Goal: Task Accomplishment & Management: Use online tool/utility

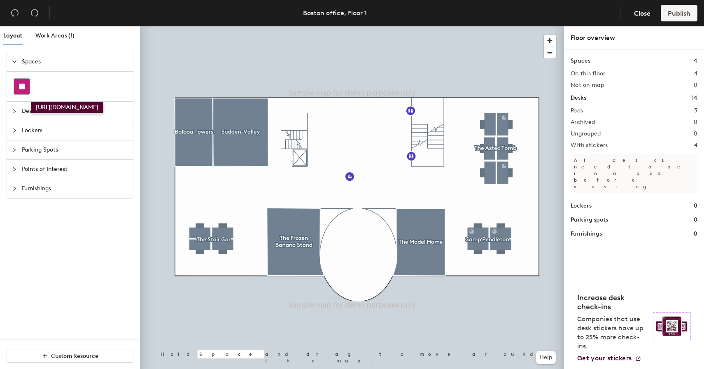
drag, startPoint x: 26, startPoint y: 83, endPoint x: 26, endPoint y: 90, distance: 7.4
click at [26, 90] on div at bounding box center [22, 87] width 16 height 16
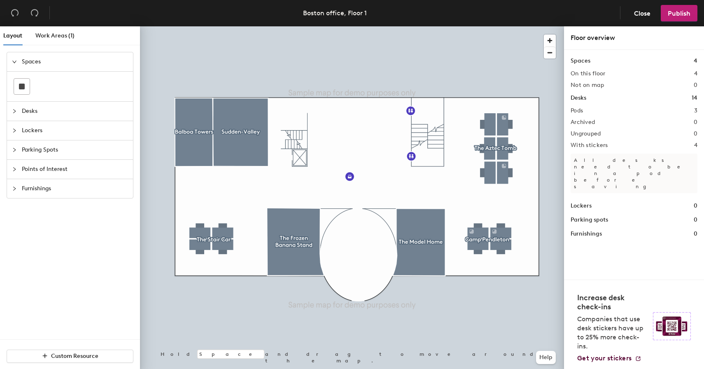
click at [46, 108] on span "Desks" at bounding box center [75, 111] width 106 height 19
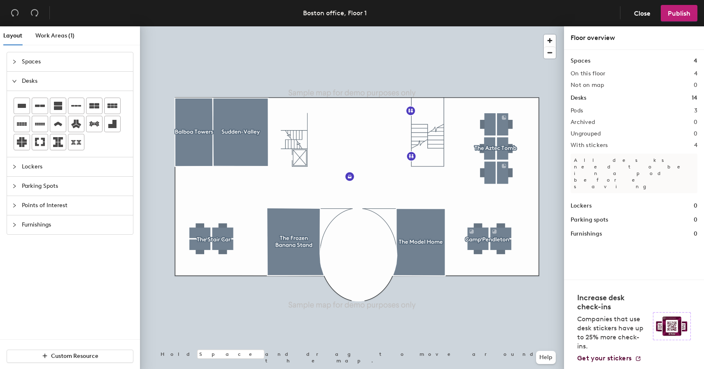
click at [349, 157] on div "Layout Work Areas (1) Spaces Desks Lockers Parking Spots Points of Interest Fur…" at bounding box center [352, 199] width 704 height 346
click at [639, 9] on span "Close" at bounding box center [642, 13] width 16 height 8
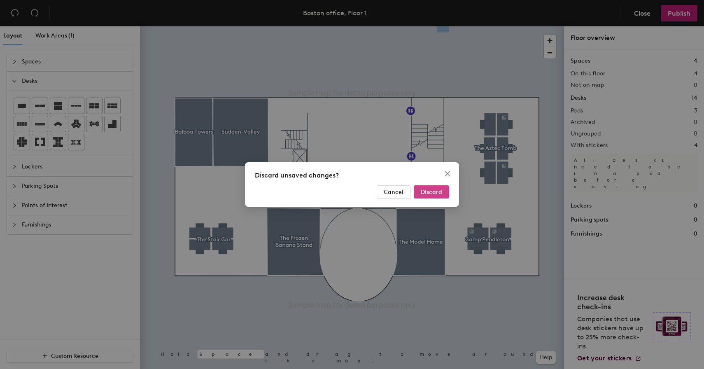
click at [430, 193] on span "Discard" at bounding box center [431, 191] width 21 height 7
